Goal: Task Accomplishment & Management: Use online tool/utility

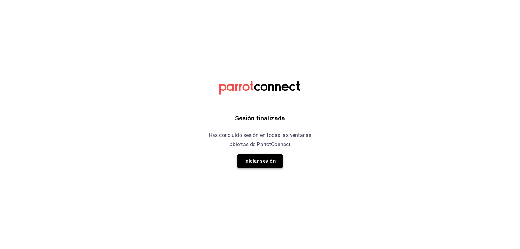
click at [249, 164] on button "Iniciar sesión" at bounding box center [260, 161] width 46 height 14
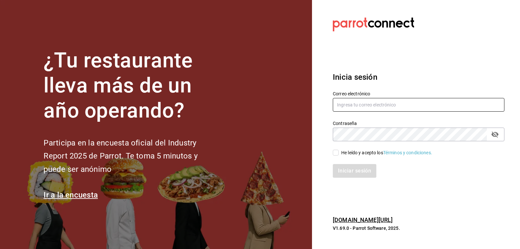
type input "josepalax90@gmail.com"
drag, startPoint x: 336, startPoint y: 152, endPoint x: 337, endPoint y: 158, distance: 5.9
click at [336, 152] on input "He leído y acepto los Términos y condiciones." at bounding box center [336, 153] width 6 height 6
checkbox input "true"
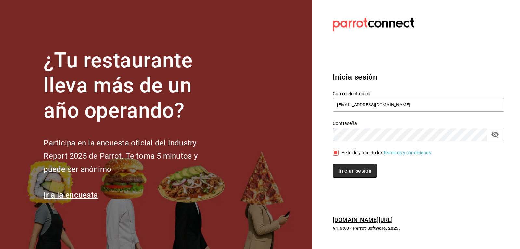
click at [339, 166] on button "Iniciar sesión" at bounding box center [355, 171] width 44 height 14
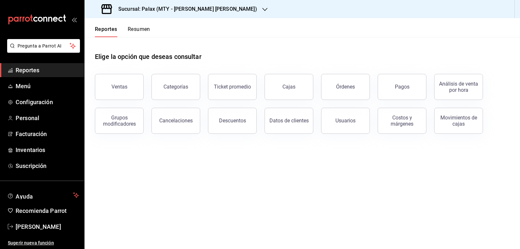
click at [213, 4] on div "Sucursal: Palax (MTY - [PERSON_NAME] [PERSON_NAME])" at bounding box center [180, 9] width 180 height 18
click at [262, 10] on icon "button" at bounding box center [264, 9] width 5 height 5
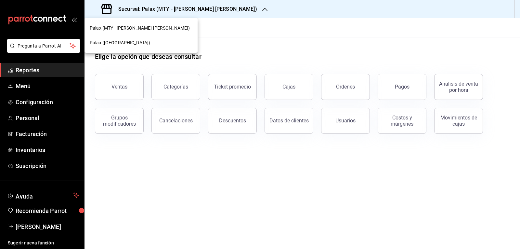
click at [122, 45] on span "Palax ([GEOGRAPHIC_DATA])" at bounding box center [120, 42] width 60 height 7
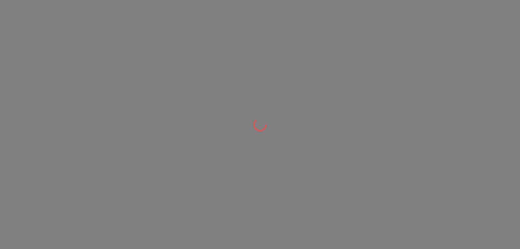
click at [127, 78] on div at bounding box center [260, 124] width 520 height 249
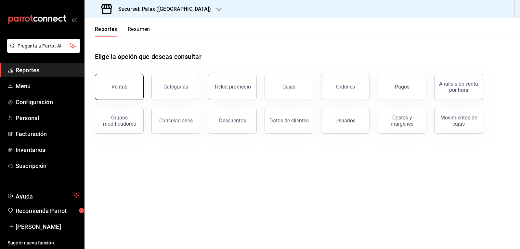
click at [127, 80] on button "Ventas" at bounding box center [119, 87] width 49 height 26
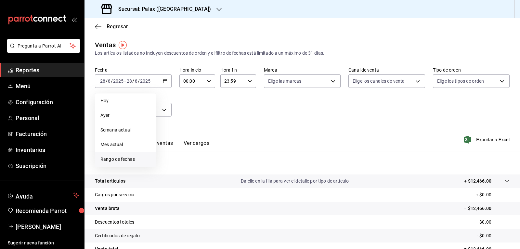
click at [122, 160] on span "Rango de fechas" at bounding box center [125, 159] width 50 height 7
click at [204, 181] on abbr "28" at bounding box center [204, 181] width 4 height 5
click at [192, 182] on abbr "27" at bounding box center [193, 181] width 4 height 5
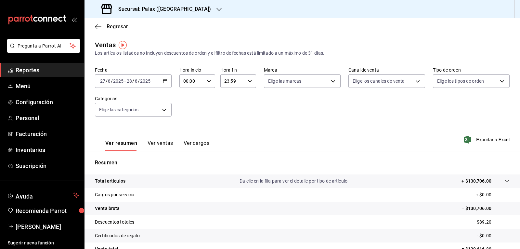
click at [208, 82] on icon "button" at bounding box center [209, 81] width 5 height 5
click at [187, 136] on span "23" at bounding box center [187, 133] width 7 height 5
type input "23:00"
click at [239, 121] on div at bounding box center [260, 124] width 520 height 249
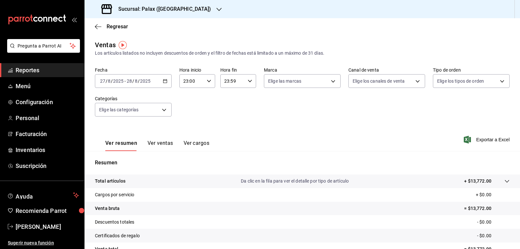
click at [163, 138] on div "Ver resumen Ver ventas Ver cargos" at bounding box center [152, 141] width 114 height 19
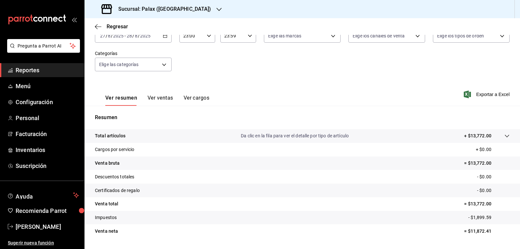
scroll to position [63, 0]
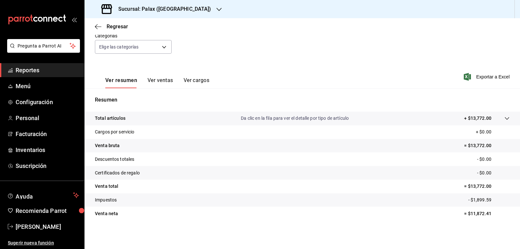
click at [165, 80] on button "Ver ventas" at bounding box center [161, 82] width 26 height 11
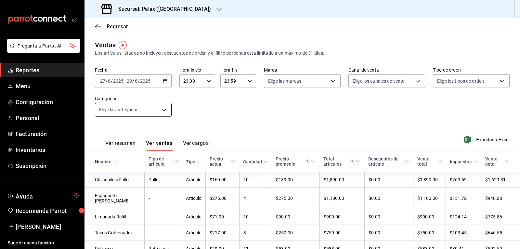
click at [164, 107] on body "Pregunta a Parrot AI Reportes Menú Configuración Personal Facturación Inventari…" at bounding box center [260, 124] width 520 height 249
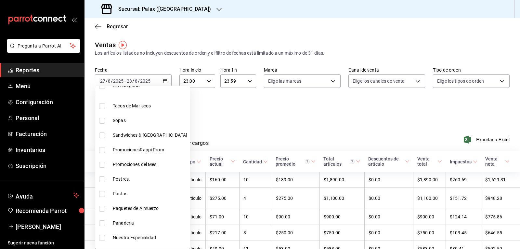
scroll to position [65, 0]
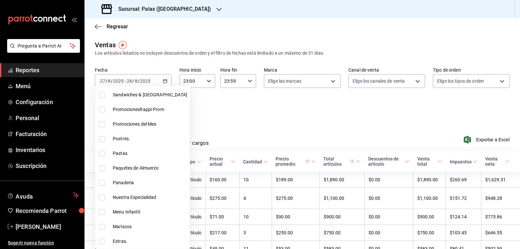
click at [123, 137] on span "Postres." at bounding box center [150, 138] width 74 height 7
type input "5f074bd3-619d-4e10-94fa-620713841d38"
checkbox input "true"
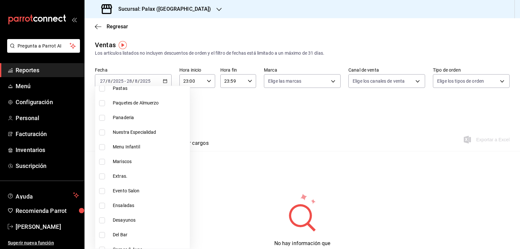
click at [125, 117] on span "Panaderia" at bounding box center [150, 117] width 74 height 7
type input "5f074bd3-619d-4e10-94fa-620713841d38,90d14028-a2c9-4fb8-b762-41d9ea373592"
checkbox input "true"
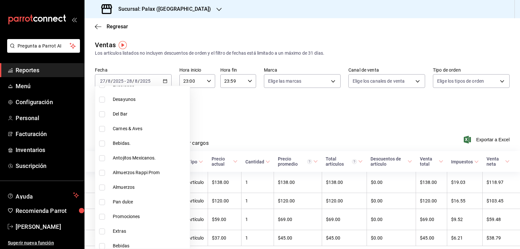
scroll to position [260, 0]
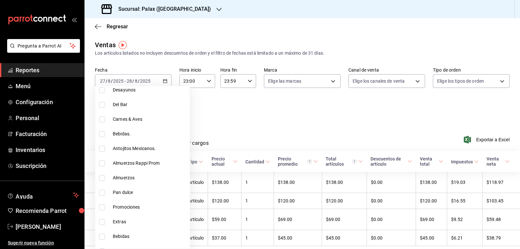
click at [129, 194] on span "Pan dulce" at bounding box center [150, 192] width 74 height 7
type input "5f074bd3-619d-4e10-94fa-620713841d38,90d14028-a2c9-4fb8-b762-41d9ea373592,a0032…"
checkbox input "true"
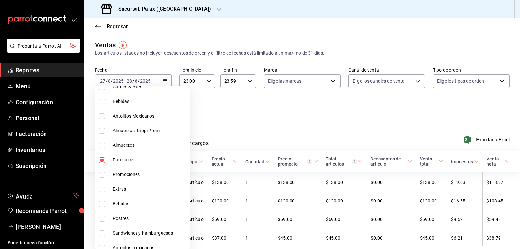
scroll to position [358, 0]
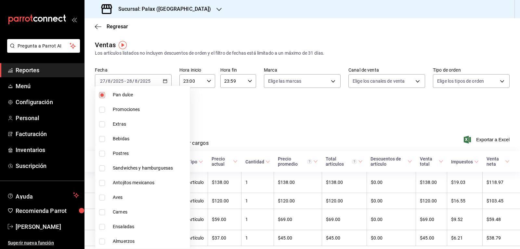
click at [127, 153] on span "Postres" at bounding box center [150, 153] width 74 height 7
type input "5f074bd3-619d-4e10-94fa-620713841d38,90d14028-a2c9-4fb8-b762-41d9ea373592,a0032…"
checkbox input "true"
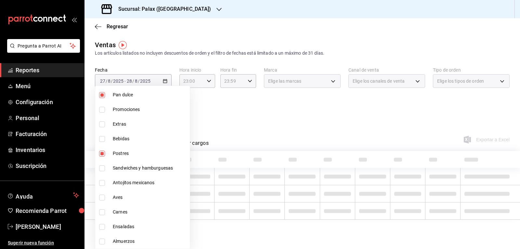
click at [233, 124] on div at bounding box center [260, 124] width 520 height 249
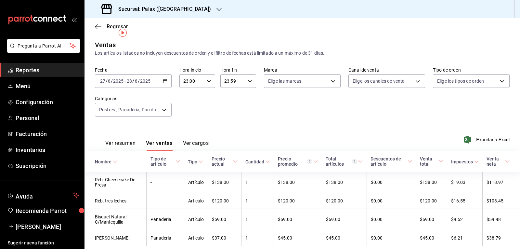
scroll to position [23, 0]
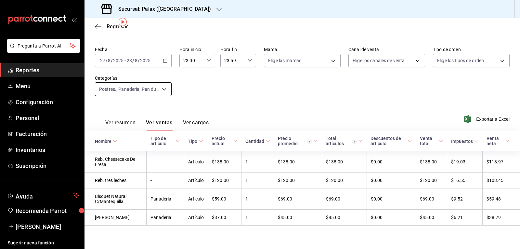
click at [162, 83] on body "Pregunta a Parrot AI Reportes Menú Configuración Personal Facturación Inventari…" at bounding box center [260, 124] width 520 height 249
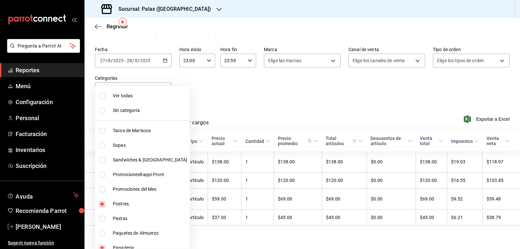
click at [119, 95] on span "Ver todas" at bounding box center [150, 95] width 74 height 7
type input "7fa229bc-c9d3-4dba-9758-ee0117d8b32c,874e04fd-13f0-4277-bc95-ee84bfec7f9b,7d801…"
checkbox input "true"
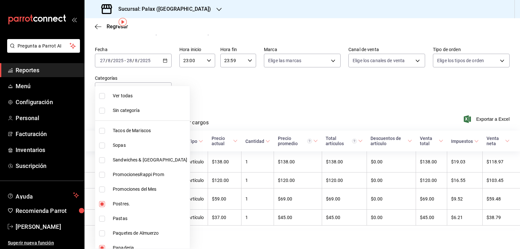
checkbox input "true"
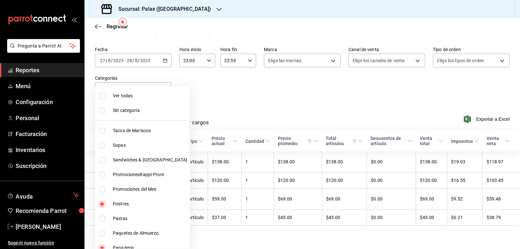
checkbox input "true"
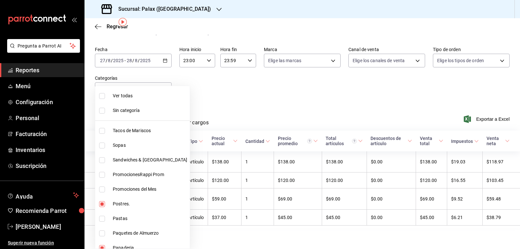
checkbox input "true"
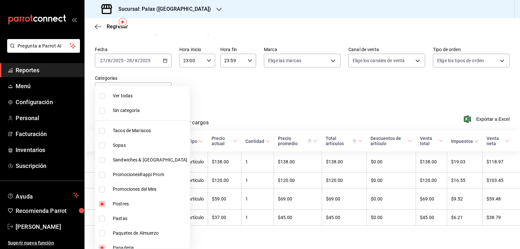
checkbox input "true"
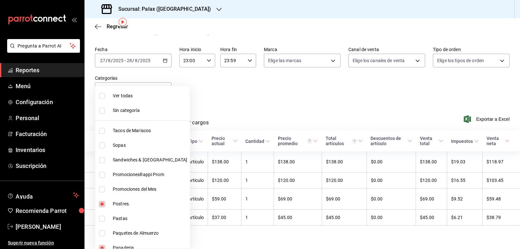
checkbox input "true"
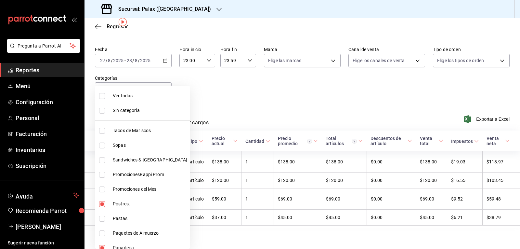
checkbox input "true"
click at [119, 95] on span "Ver todas" at bounding box center [150, 95] width 74 height 7
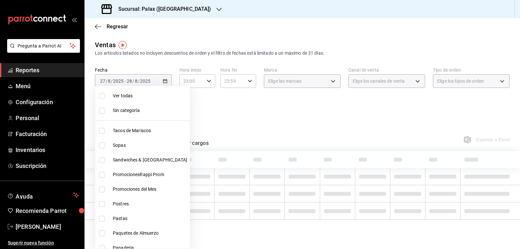
checkbox input "false"
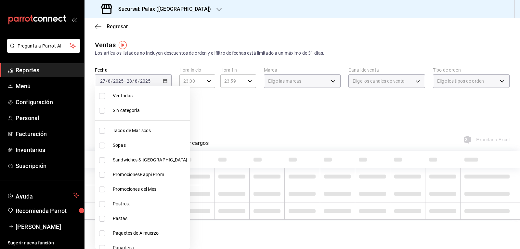
checkbox input "false"
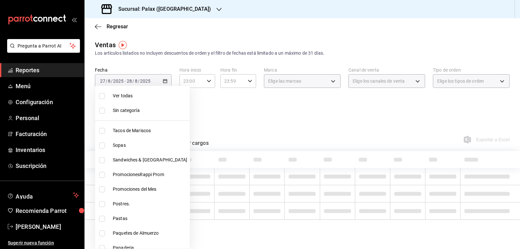
checkbox input "false"
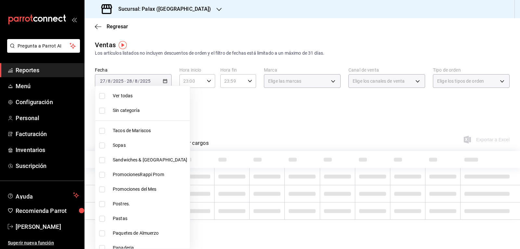
checkbox input "false"
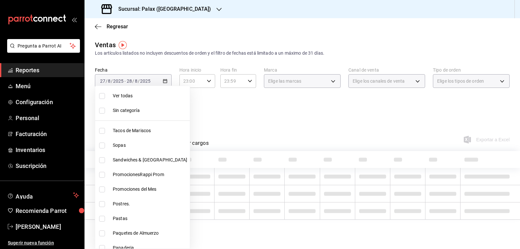
checkbox input "false"
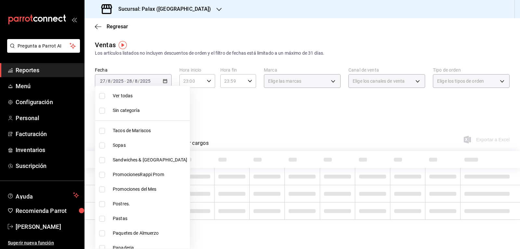
checkbox input "false"
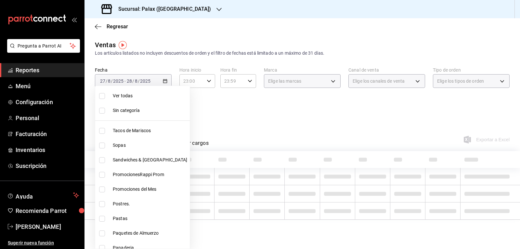
checkbox input "false"
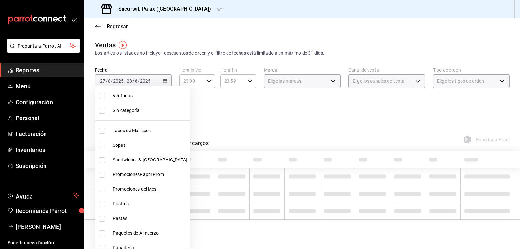
checkbox input "false"
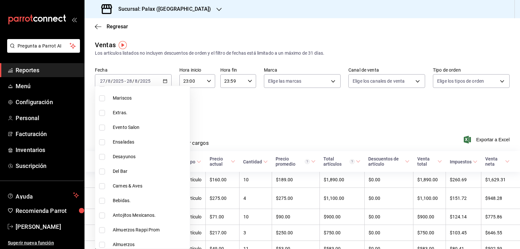
scroll to position [195, 0]
click at [121, 168] on span "Del Bar" at bounding box center [150, 169] width 74 height 7
type input "e5fa14e2-c7bb-4afd-b0cf-6d1a2447c4a1"
checkbox input "true"
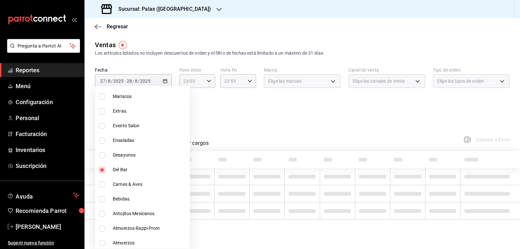
click at [123, 200] on span "Bebidas." at bounding box center [150, 198] width 74 height 7
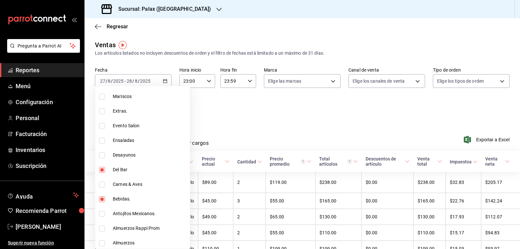
type input "e5fa14e2-c7bb-4afd-b0cf-6d1a2447c4a1,4b82141e-e12f-4992-9202-ab169af21a46"
checkbox input "true"
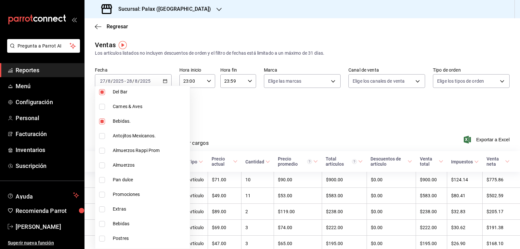
scroll to position [293, 0]
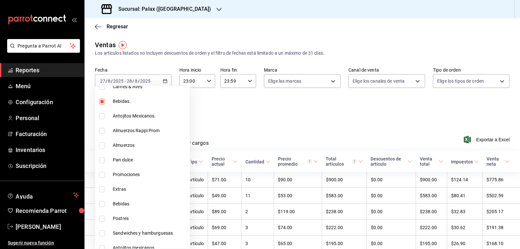
click at [124, 202] on span "Bebidas" at bounding box center [150, 203] width 74 height 7
type input "e5fa14e2-c7bb-4afd-b0cf-6d1a2447c4a1,4b82141e-e12f-4992-9202-ab169af21a46,298ad…"
checkbox input "true"
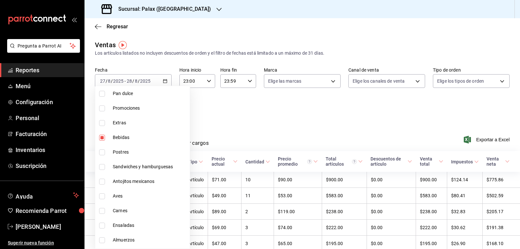
scroll to position [387, 0]
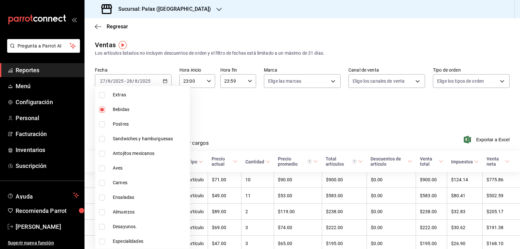
click at [270, 124] on div at bounding box center [260, 124] width 520 height 249
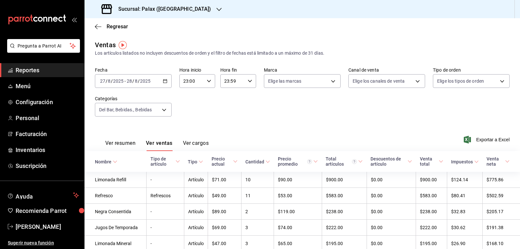
click at [108, 162] on div "Nombre" at bounding box center [103, 161] width 17 height 5
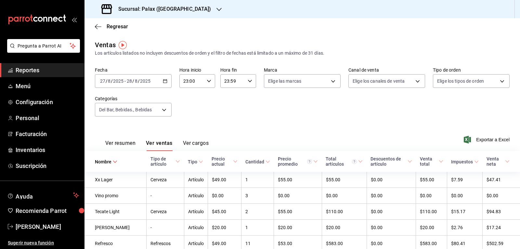
click at [108, 162] on div "Nombre" at bounding box center [103, 161] width 17 height 5
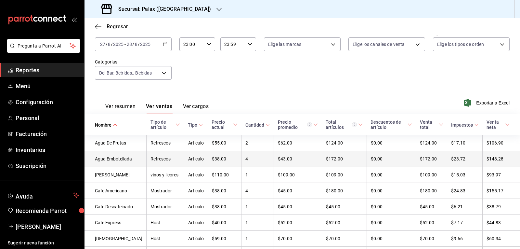
scroll to position [30, 0]
